Goal: Obtain resource: Obtain resource

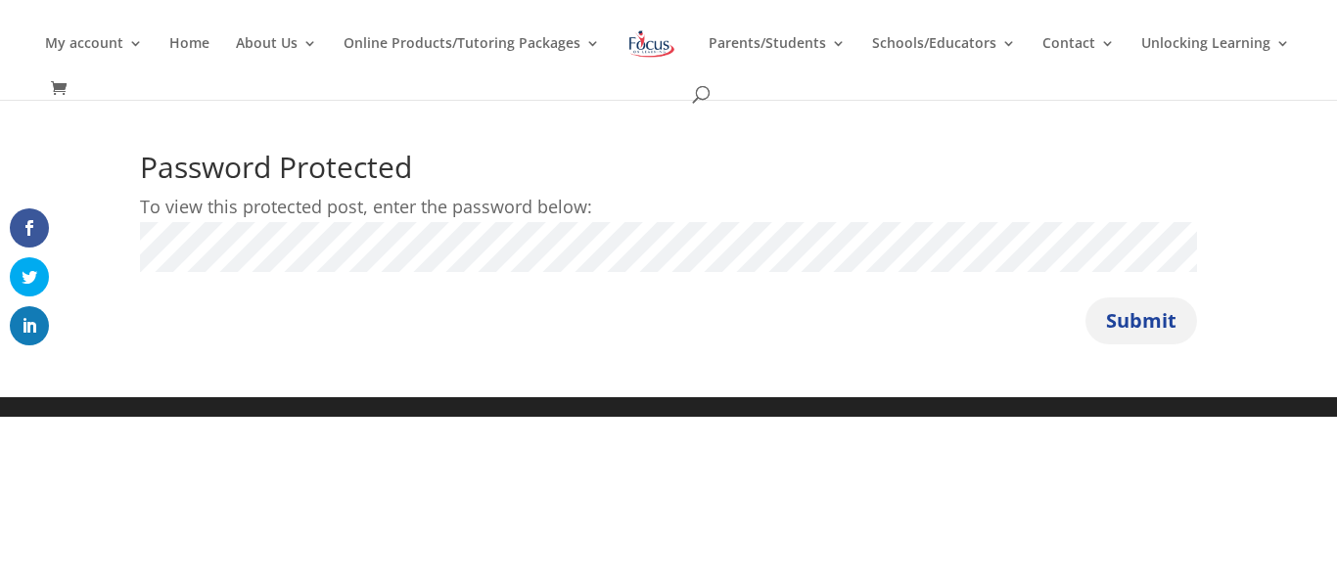
click at [1134, 322] on button "Submit" at bounding box center [1141, 321] width 112 height 47
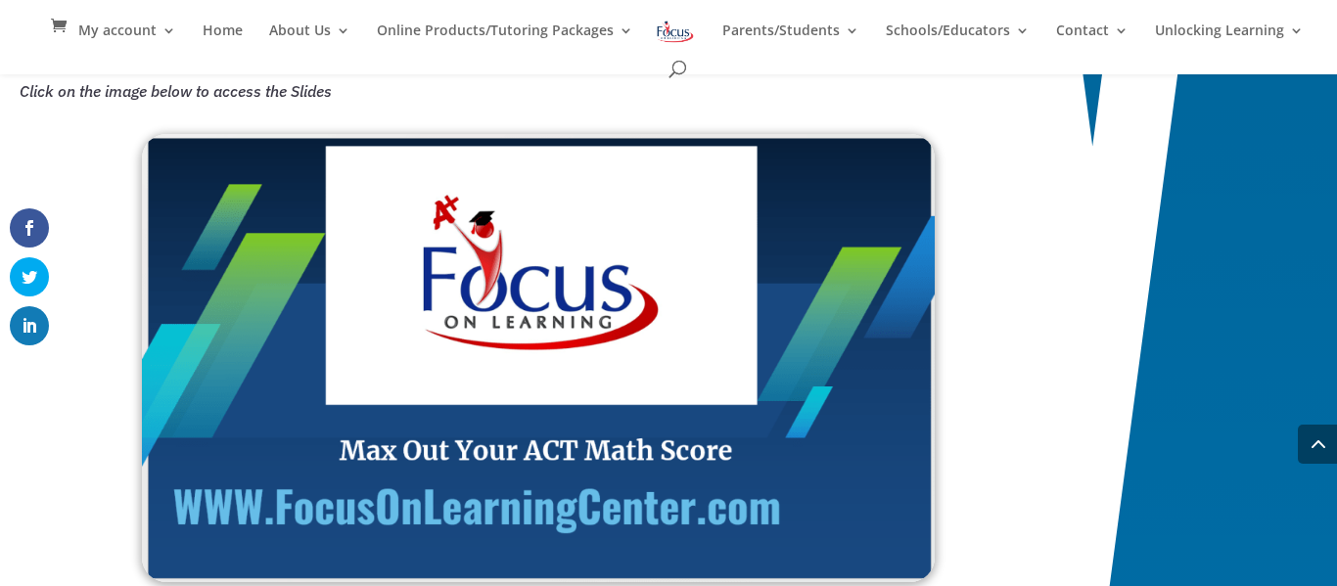
scroll to position [2198, 0]
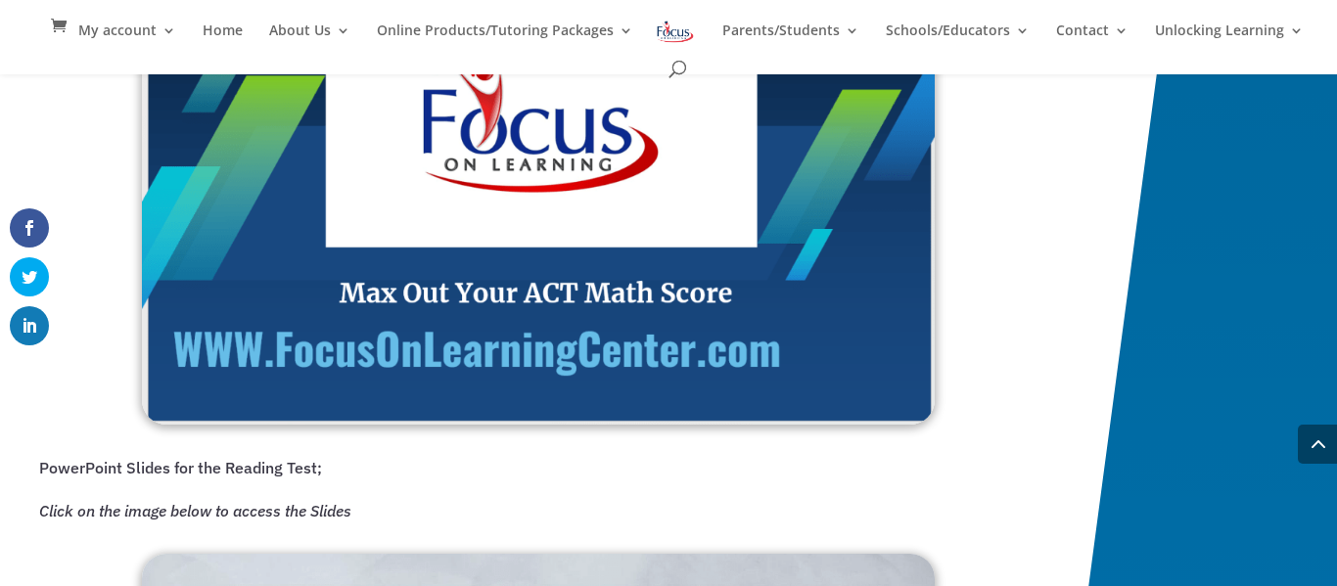
click at [538, 383] on img at bounding box center [538, 201] width 793 height 448
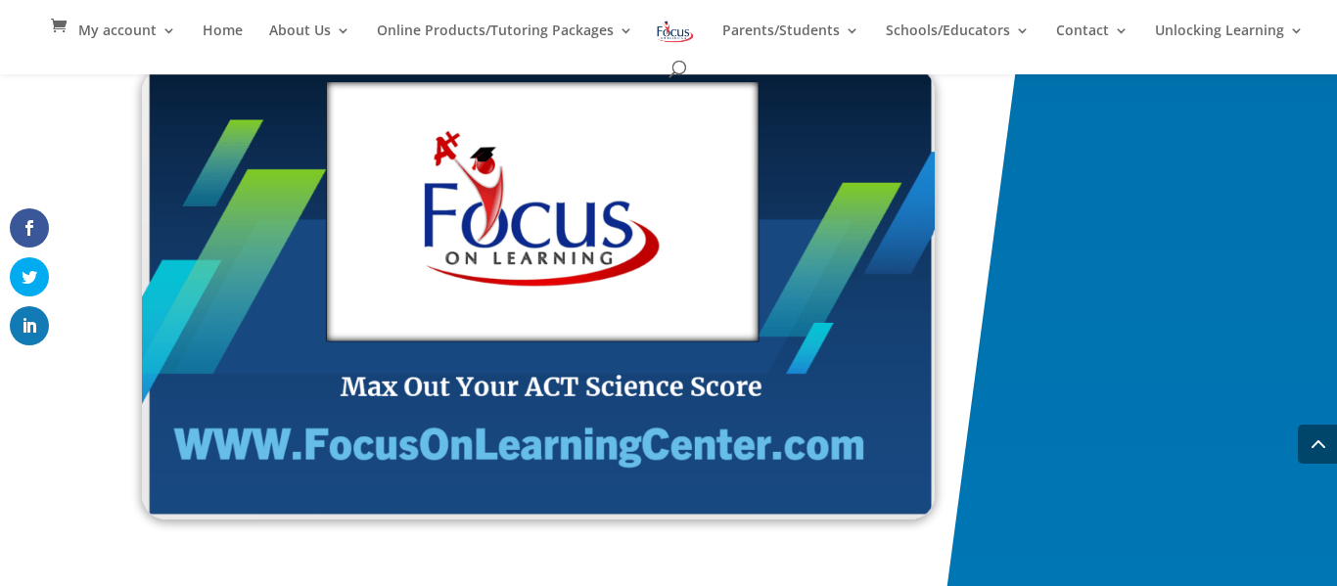
scroll to position [3297, 0]
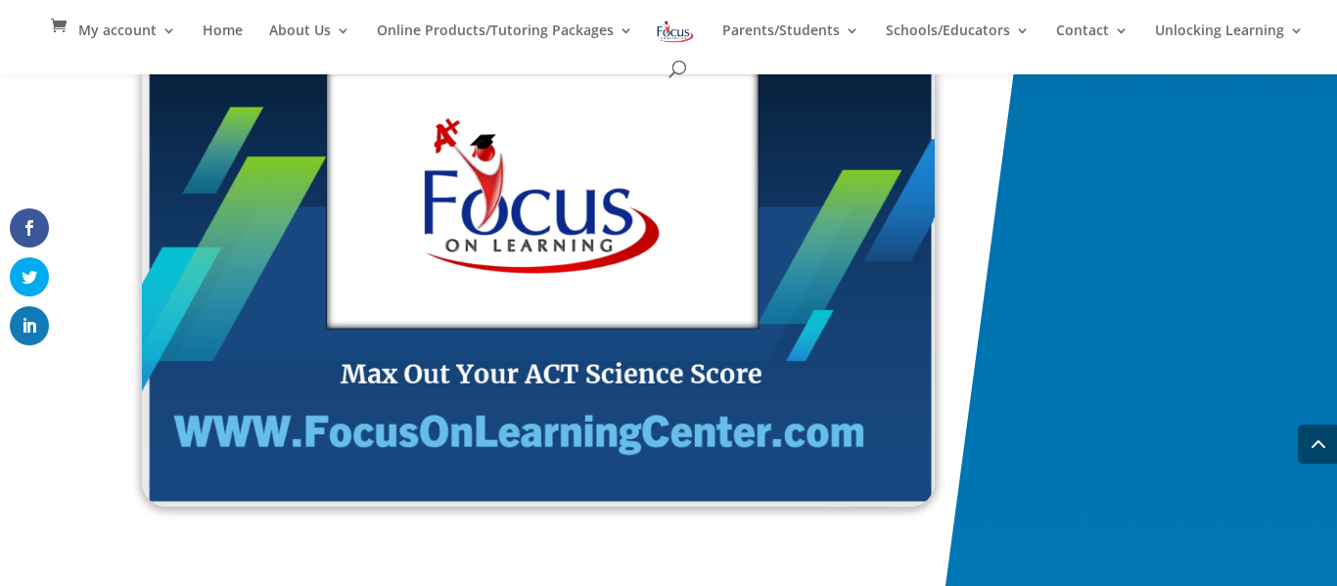
click at [401, 346] on img at bounding box center [538, 281] width 793 height 452
